Goal: Complete application form: Complete application form

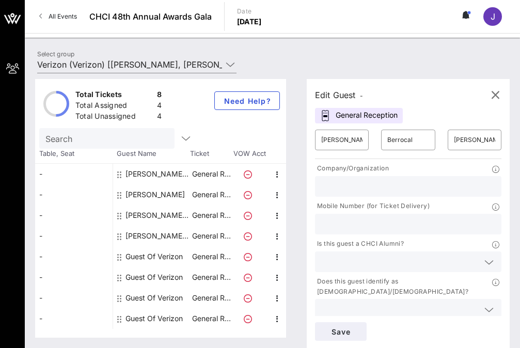
click at [139, 255] on div "Guest Of Verizon" at bounding box center [153, 256] width 57 height 21
type input "Guest Of"
type input "Verizon"
click at [463, 139] on input "text" at bounding box center [474, 140] width 41 height 17
paste input "[EMAIL_ADDRESS][DOMAIN_NAME]"
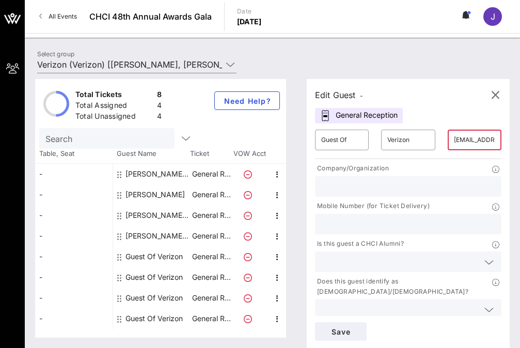
scroll to position [0, 41]
type input "[EMAIL_ADDRESS][DOMAIN_NAME]"
click at [348, 142] on input "Guest Of" at bounding box center [341, 140] width 41 height 17
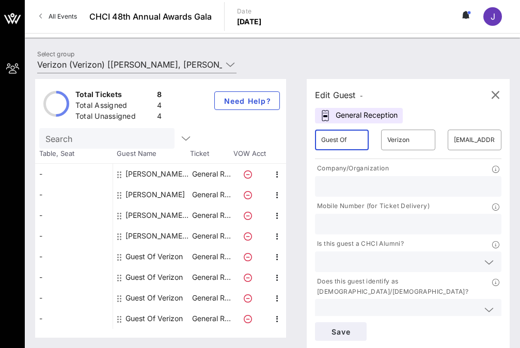
click at [348, 142] on input "Guest Of" at bounding box center [341, 140] width 41 height 17
paste input "[PERSON_NAME]"
drag, startPoint x: 339, startPoint y: 141, endPoint x: 374, endPoint y: 138, distance: 35.7
click at [377, 141] on div "​ [PERSON_NAME] ​ Verizon ​ [EMAIL_ADDRESS][DOMAIN_NAME]" at bounding box center [408, 139] width 199 height 33
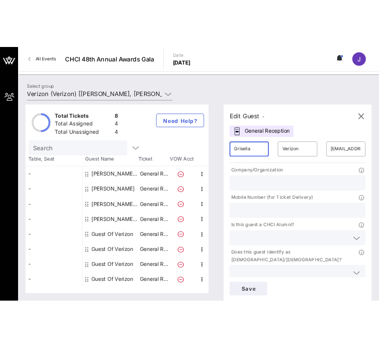
scroll to position [0, 0]
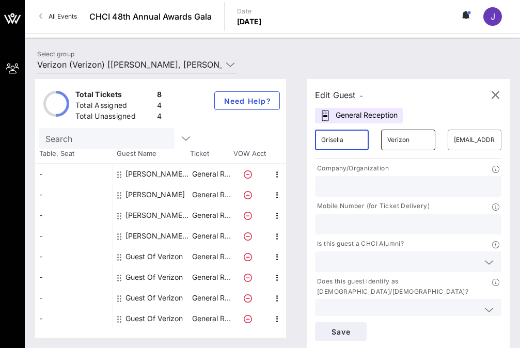
type input "Grisella"
click at [401, 137] on input "Verizon" at bounding box center [407, 140] width 41 height 17
click at [402, 137] on input "Verizon" at bounding box center [407, 140] width 41 height 17
paste input "[PERSON_NAME]"
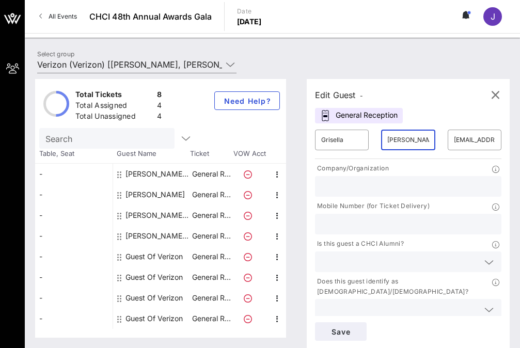
type input "[PERSON_NAME]"
click at [372, 190] on input "text" at bounding box center [408, 186] width 174 height 13
paste input "Axis Mundo"
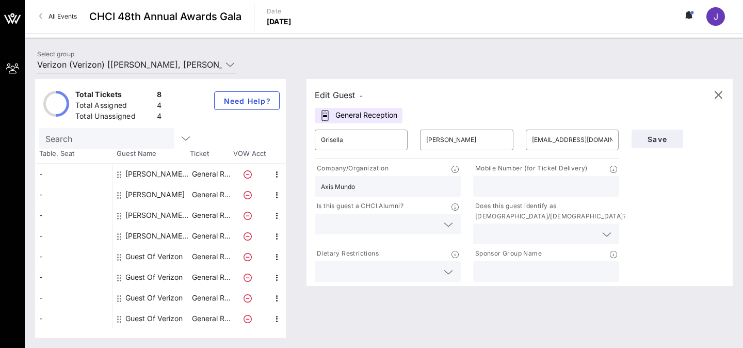
type input "Axis Mundo"
click at [516, 185] on input "text" at bounding box center [546, 186] width 134 height 13
type input "NA"
click at [504, 233] on input "text" at bounding box center [537, 233] width 117 height 13
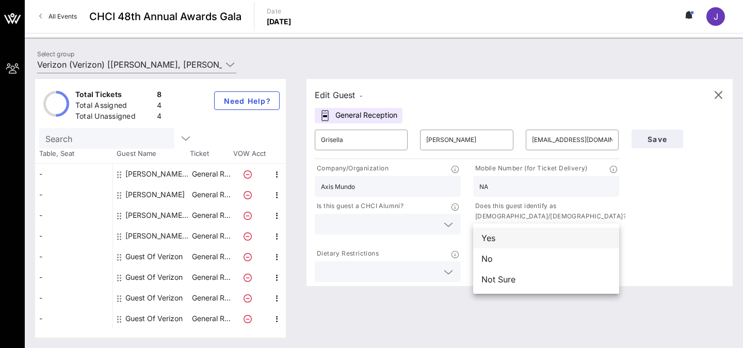
click at [505, 242] on div "Yes" at bounding box center [546, 238] width 146 height 21
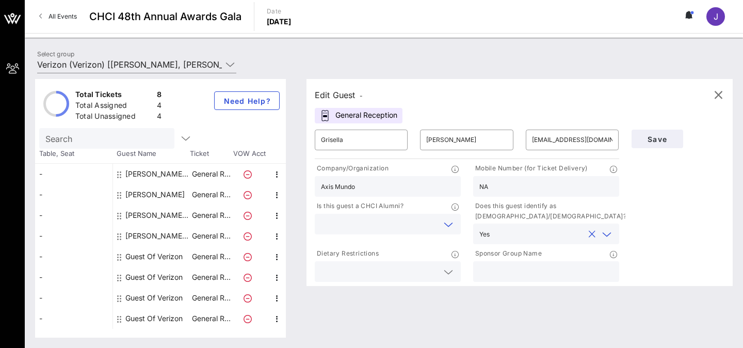
click at [409, 220] on input "text" at bounding box center [379, 223] width 117 height 13
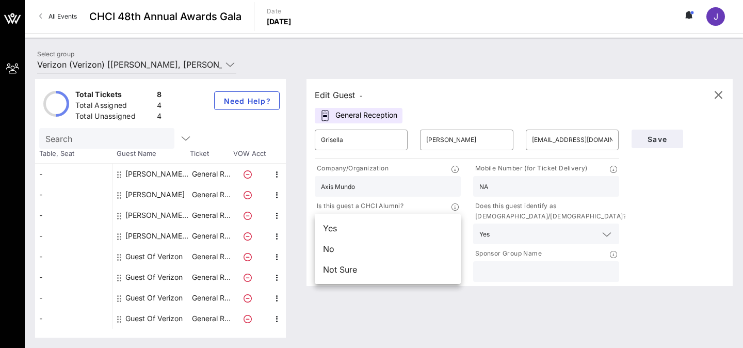
click at [377, 271] on div "Not Sure" at bounding box center [388, 269] width 146 height 21
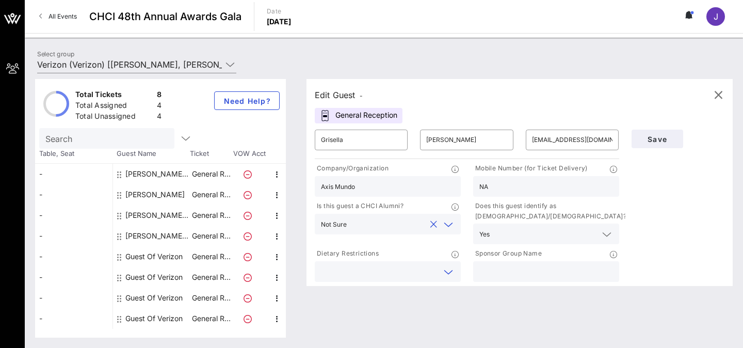
click at [398, 269] on input "text" at bounding box center [379, 271] width 117 height 13
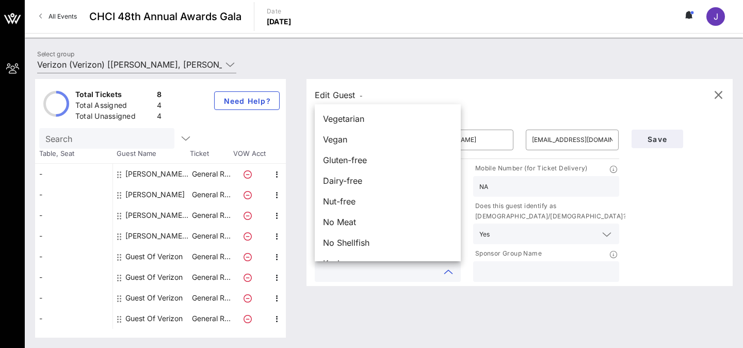
click at [557, 258] on div "Sponsor Group Name" at bounding box center [546, 254] width 146 height 13
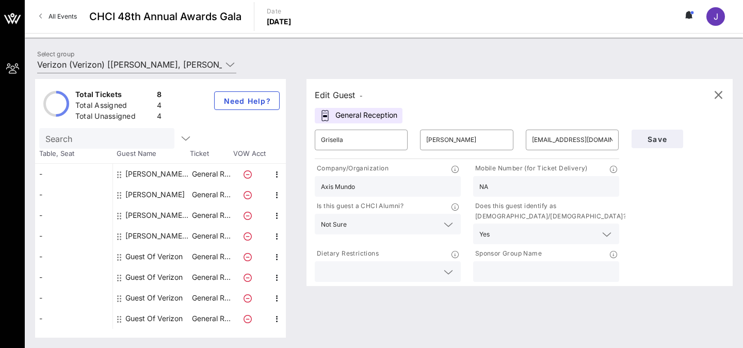
click at [550, 269] on input "text" at bounding box center [546, 271] width 134 height 13
type input "Verizon"
click at [743, 250] on div "Total Tickets 8 Total Assigned 4 Total Unassigned 4 Need Help? Search Table, Se…" at bounding box center [384, 208] width 718 height 279
click at [657, 145] on button "Save" at bounding box center [658, 139] width 52 height 19
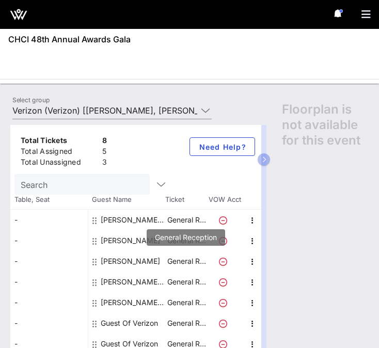
scroll to position [26, 0]
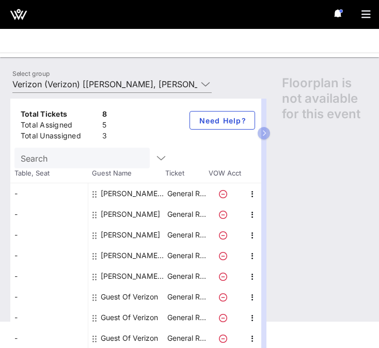
click at [134, 299] on div "Guest Of Verizon" at bounding box center [129, 296] width 57 height 21
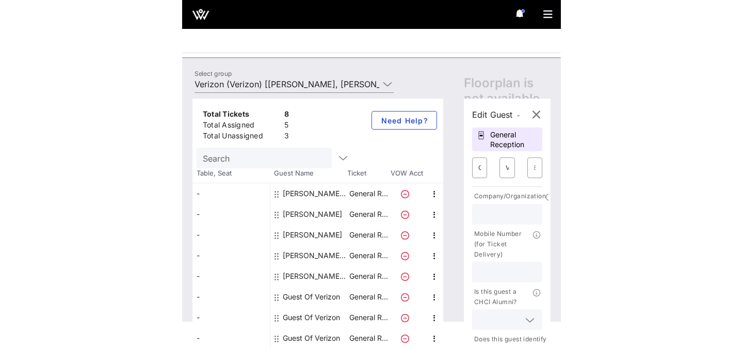
scroll to position [0, 0]
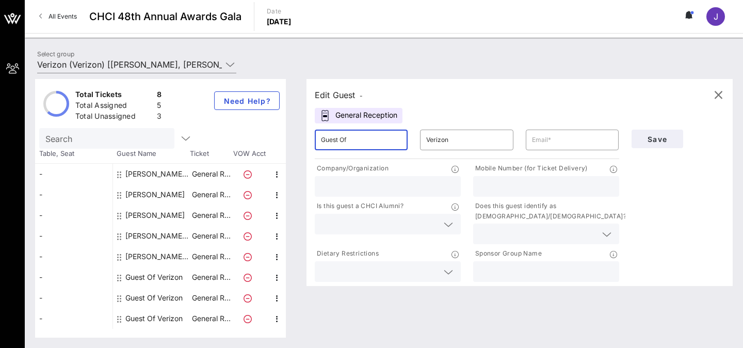
click at [371, 139] on input "Guest Of" at bounding box center [361, 140] width 81 height 17
type input "a"
type input "[PERSON_NAME]"
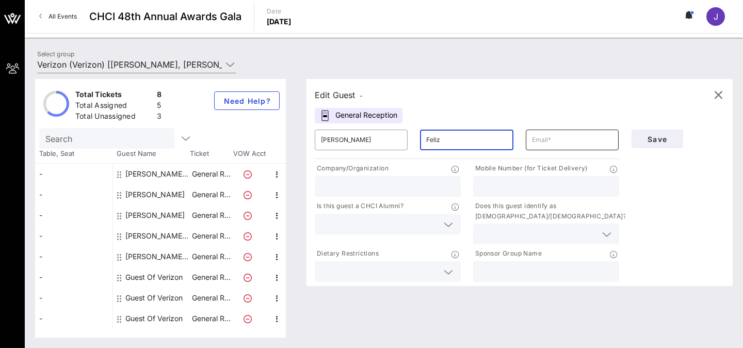
type input "Feliz"
click at [568, 135] on input "text" at bounding box center [572, 140] width 81 height 17
type input "NA"
click at [368, 190] on input "text" at bounding box center [388, 186] width 134 height 13
type input "UnidosUS"
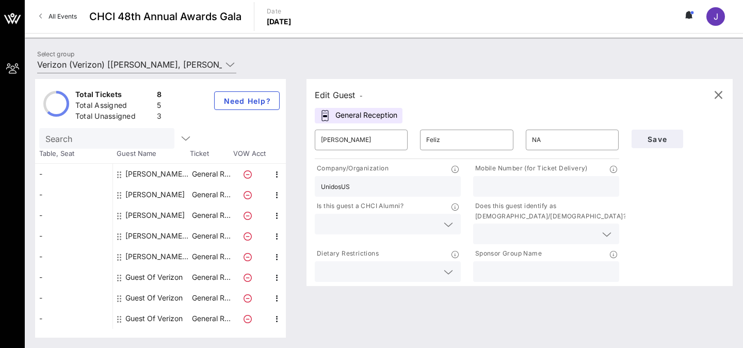
click at [432, 224] on input "text" at bounding box center [379, 223] width 117 height 13
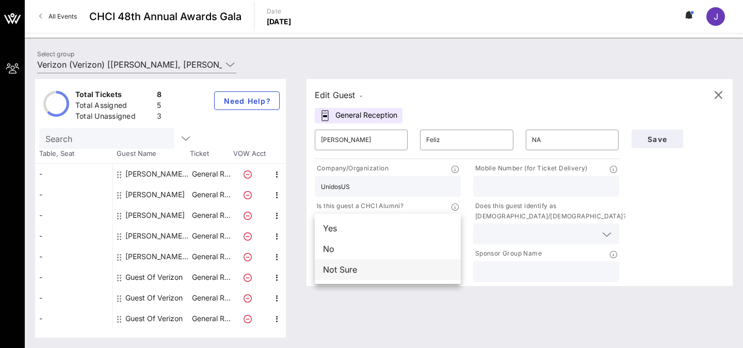
click at [372, 271] on div "Not Sure" at bounding box center [388, 269] width 146 height 21
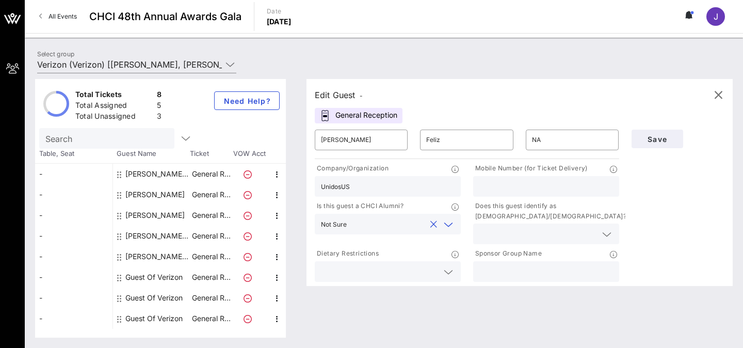
click at [371, 266] on input "text" at bounding box center [379, 271] width 117 height 13
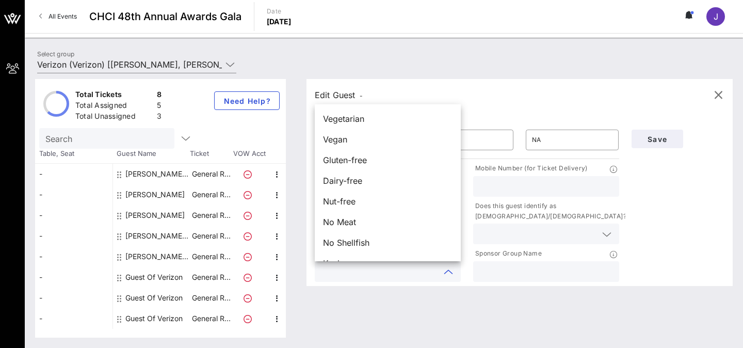
click at [554, 187] on input "text" at bounding box center [546, 186] width 134 height 13
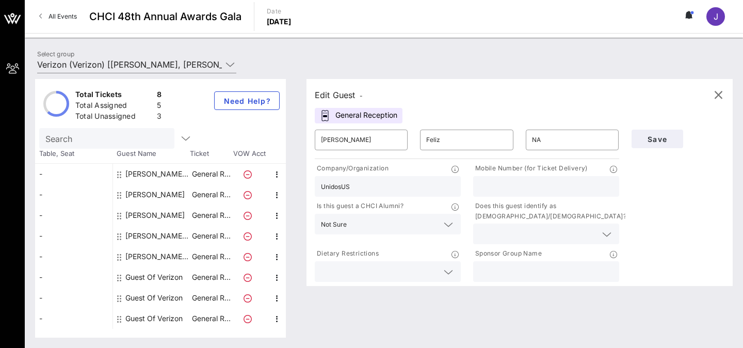
click at [551, 184] on input "text" at bounding box center [546, 186] width 134 height 13
type input "NA"
click at [508, 234] on input "text" at bounding box center [537, 233] width 117 height 13
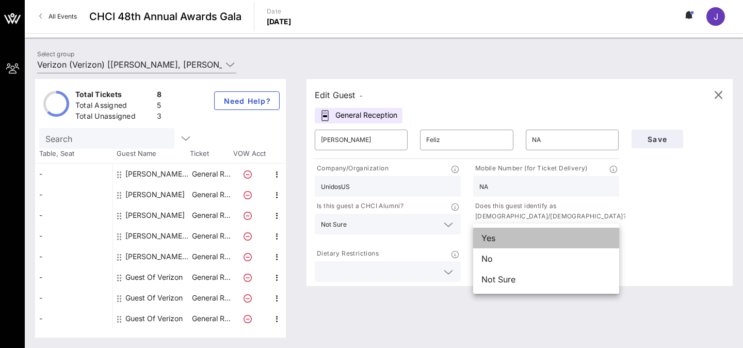
click at [508, 236] on div "Yes" at bounding box center [546, 238] width 146 height 21
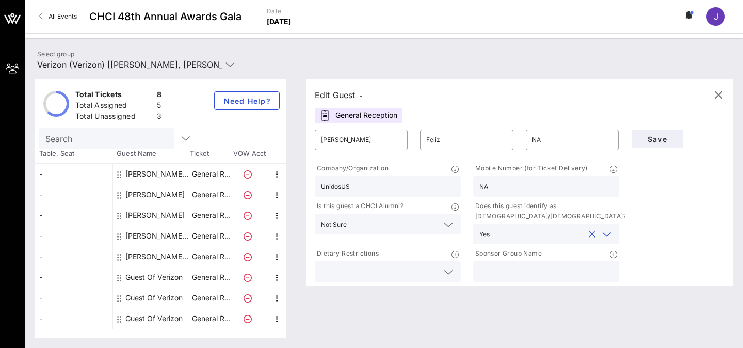
click at [508, 270] on input "text" at bounding box center [546, 271] width 134 height 13
type input "Verizon"
click at [649, 260] on div "Save" at bounding box center [678, 203] width 106 height 160
click at [655, 131] on button "Save" at bounding box center [658, 139] width 52 height 19
click at [540, 144] on input "NA" at bounding box center [572, 140] width 81 height 17
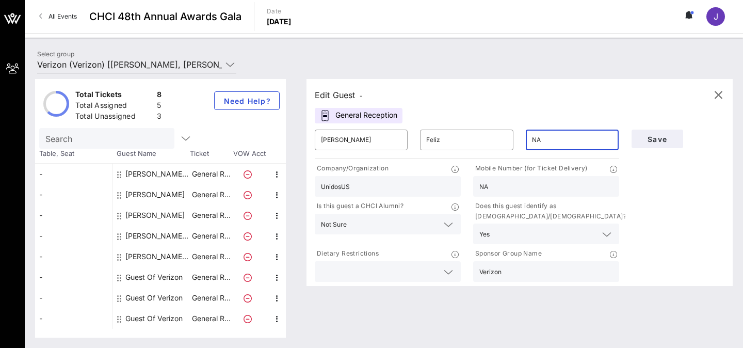
click at [540, 144] on input "NA" at bounding box center [572, 140] width 81 height 17
paste input "[EMAIL_ADDRESS][DOMAIN_NAME]"
type input "[EMAIL_ADDRESS][DOMAIN_NAME]"
click at [581, 105] on div "Edit Guest - General Reception ​ [PERSON_NAME] ​ Feliz ​ [EMAIL_ADDRESS][DOMAIN…" at bounding box center [520, 182] width 426 height 207
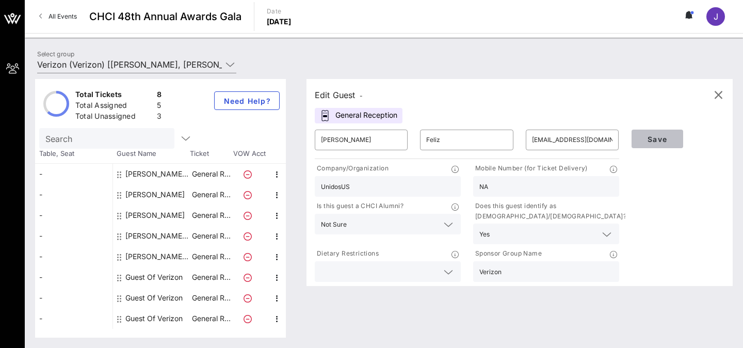
click at [648, 139] on span "Save" at bounding box center [657, 139] width 35 height 9
